Goal: Find specific page/section: Find specific page/section

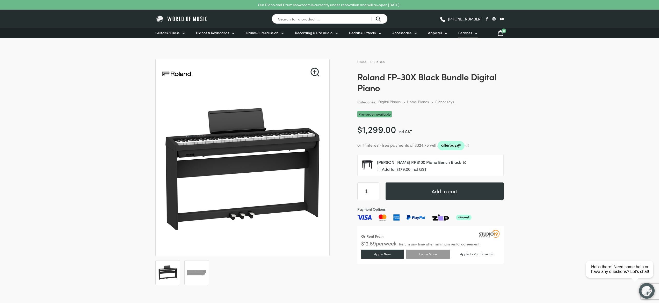
click at [469, 34] on span "Services" at bounding box center [465, 32] width 14 height 5
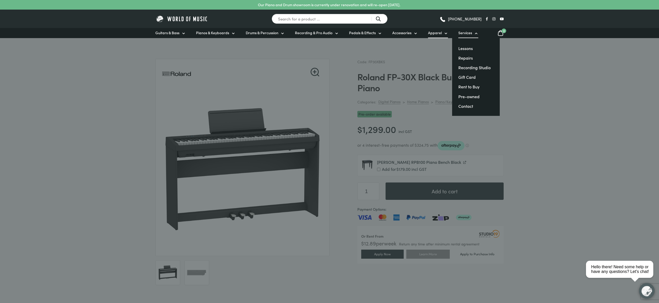
click at [444, 34] on icon at bounding box center [446, 33] width 4 height 4
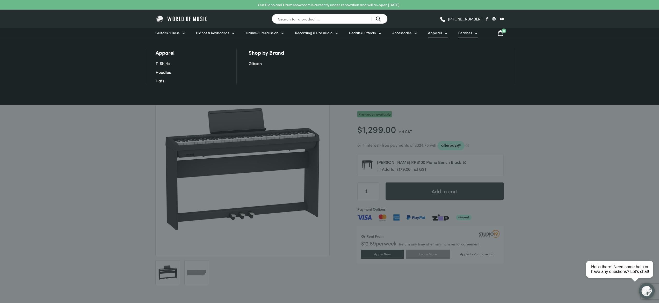
click at [463, 34] on span "Services" at bounding box center [465, 32] width 14 height 5
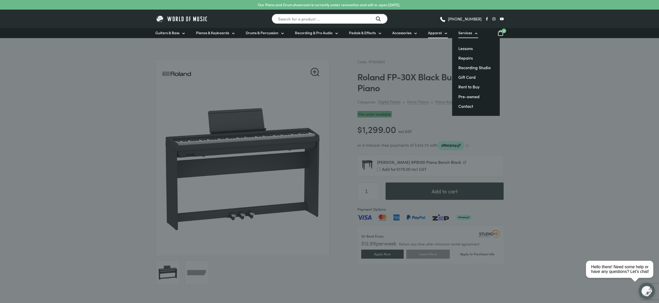
click at [436, 36] on link "Apparel" at bounding box center [438, 33] width 20 height 10
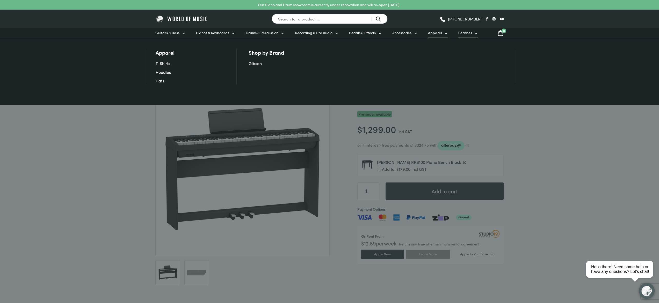
click at [463, 34] on span "Services" at bounding box center [465, 32] width 14 height 5
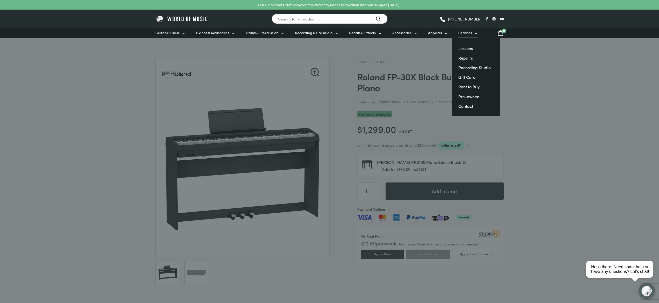
click at [463, 105] on link "Contact" at bounding box center [465, 106] width 15 height 6
